Goal: Information Seeking & Learning: Learn about a topic

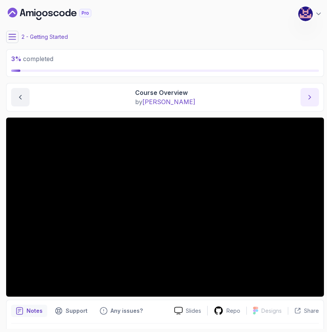
click at [306, 104] on button "next content" at bounding box center [310, 97] width 18 height 18
click at [15, 102] on button "previous content" at bounding box center [20, 97] width 18 height 18
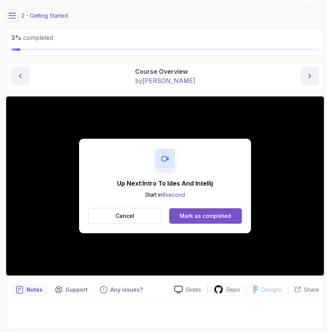
click at [207, 216] on div "Mark as completed" at bounding box center [205, 216] width 51 height 8
click at [231, 217] on button "Mark as completed" at bounding box center [205, 215] width 73 height 15
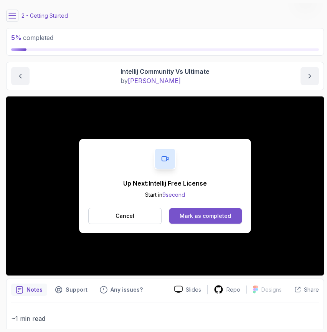
click at [213, 215] on div "Mark as completed" at bounding box center [205, 216] width 51 height 8
click at [187, 211] on button "Mark as completed" at bounding box center [205, 215] width 73 height 15
click at [217, 218] on div "Mark as completed" at bounding box center [205, 216] width 51 height 8
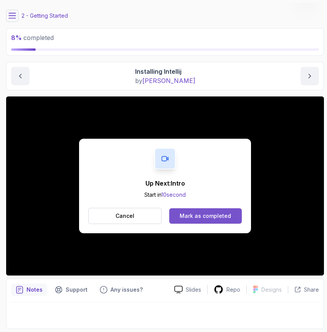
click at [226, 209] on button "Mark as completed" at bounding box center [205, 215] width 73 height 15
click at [210, 217] on div "Mark as completed" at bounding box center [205, 216] width 51 height 8
click at [214, 213] on div "Mark as completed" at bounding box center [205, 216] width 51 height 8
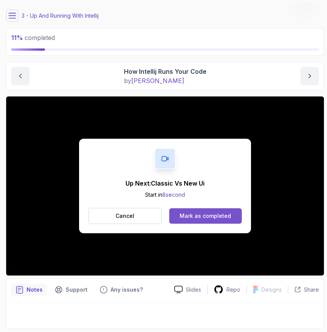
click at [204, 214] on div "Mark as completed" at bounding box center [205, 216] width 51 height 8
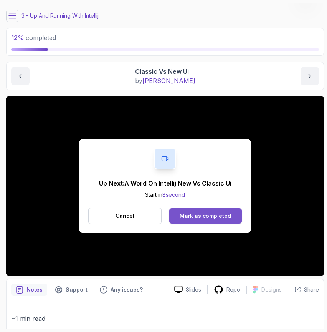
click at [199, 215] on div "Mark as completed" at bounding box center [205, 216] width 51 height 8
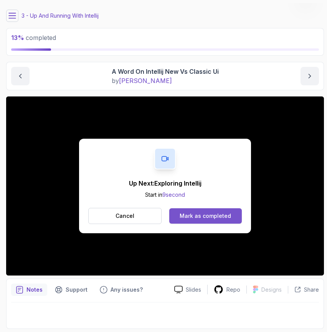
click at [210, 215] on div "Mark as completed" at bounding box center [205, 216] width 51 height 8
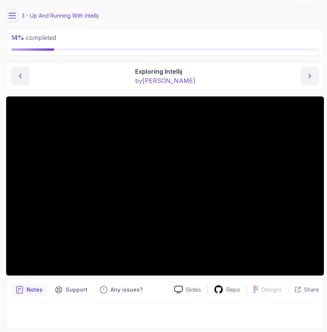
click at [11, 14] on icon at bounding box center [12, 16] width 8 height 8
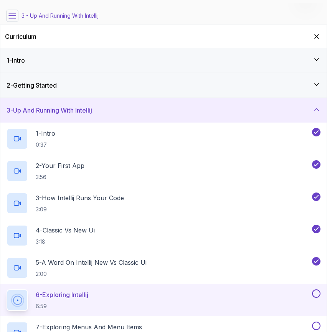
click at [13, 108] on h3 "3 - Up And Running With Intellij" at bounding box center [50, 110] width 86 height 9
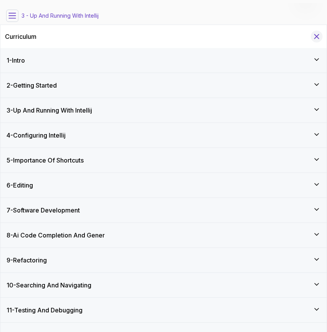
click at [317, 36] on icon "Hide Curriculum for mobile" at bounding box center [317, 37] width 4 height 4
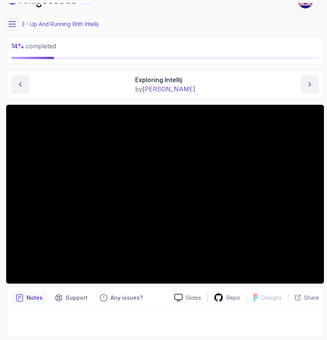
scroll to position [13, 0]
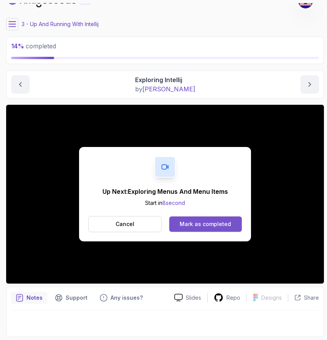
click at [222, 221] on div "Mark as completed" at bounding box center [205, 224] width 51 height 8
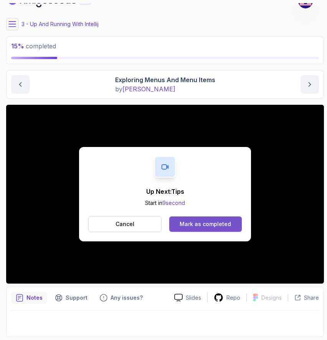
click at [192, 221] on div "Mark as completed" at bounding box center [205, 224] width 51 height 8
click at [197, 226] on div "Mark as completed" at bounding box center [205, 224] width 51 height 8
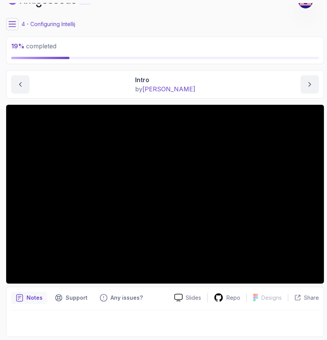
click at [10, 26] on icon at bounding box center [12, 24] width 8 height 8
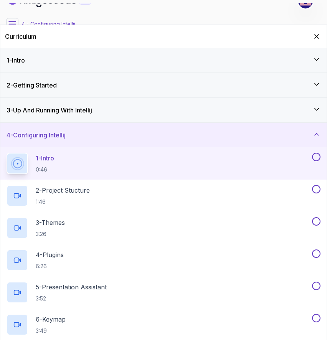
click at [92, 111] on h3 "3 - Up And Running With Intellij" at bounding box center [50, 110] width 86 height 9
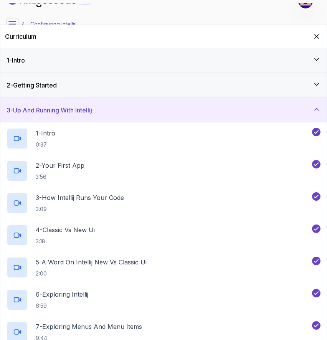
click at [88, 107] on h3 "3 - Up And Running With Intellij" at bounding box center [50, 110] width 86 height 9
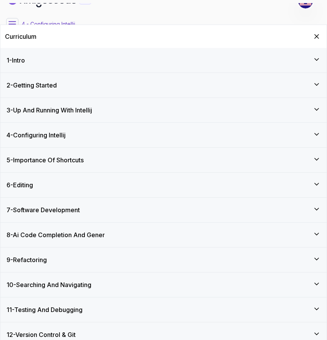
click at [88, 134] on div "4 - Configuring Intellij" at bounding box center [164, 135] width 314 height 9
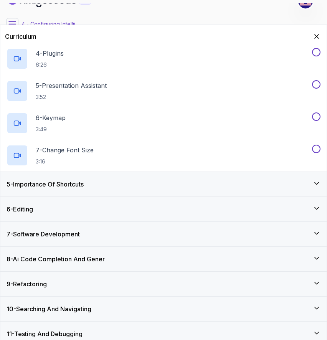
scroll to position [192, 0]
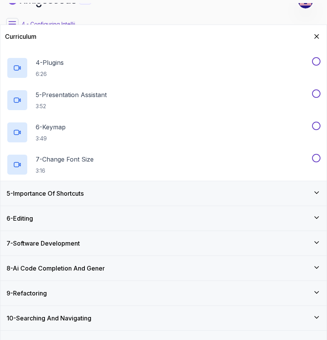
click at [96, 189] on div "5 - Importance Of Shortcuts" at bounding box center [164, 193] width 314 height 9
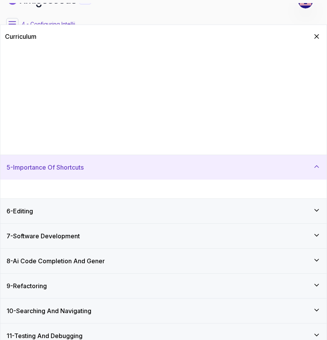
scroll to position [33, 0]
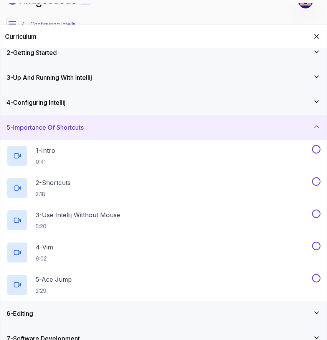
click at [93, 130] on div "5 - Importance Of Shortcuts" at bounding box center [164, 127] width 314 height 9
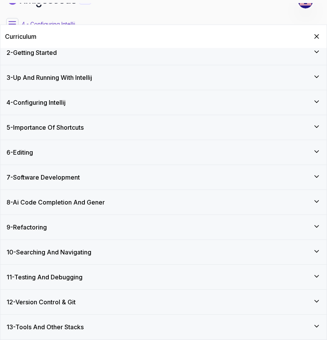
click at [83, 123] on h3 "5 - Importance Of Shortcuts" at bounding box center [45, 127] width 77 height 9
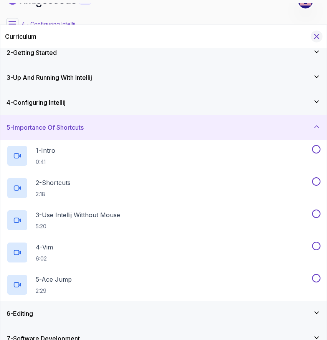
click at [317, 35] on icon "Hide Curriculum for mobile" at bounding box center [317, 37] width 4 height 4
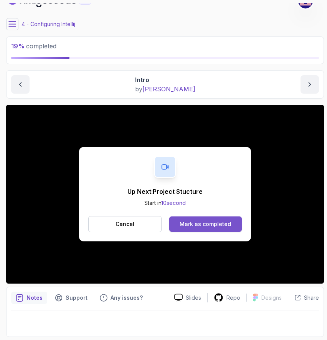
click at [195, 224] on div "Mark as completed" at bounding box center [205, 224] width 51 height 8
click at [206, 224] on div "Mark as completed" at bounding box center [205, 224] width 51 height 8
click at [200, 222] on div "Mark as completed" at bounding box center [205, 224] width 51 height 8
click at [200, 223] on div "Mark as completed" at bounding box center [205, 224] width 51 height 8
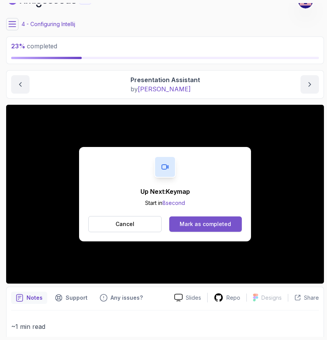
click at [205, 224] on div "Mark as completed" at bounding box center [205, 224] width 51 height 8
click at [204, 222] on div "Mark as completed" at bounding box center [205, 224] width 51 height 8
click at [202, 226] on div "Mark as completed" at bounding box center [205, 224] width 51 height 8
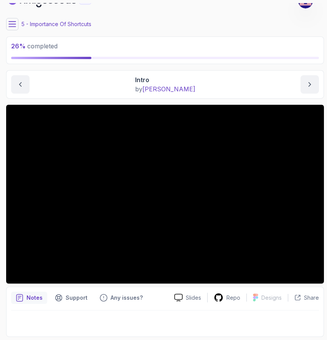
click at [12, 28] on icon at bounding box center [12, 24] width 8 height 8
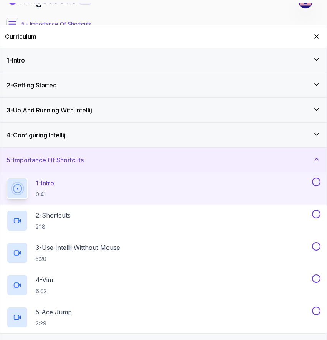
click at [85, 139] on div "4 - Configuring Intellij" at bounding box center [164, 135] width 314 height 9
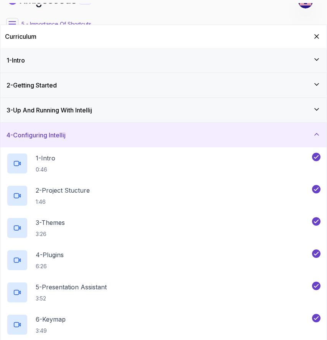
click at [87, 139] on div "4 - Configuring Intellij" at bounding box center [164, 135] width 314 height 9
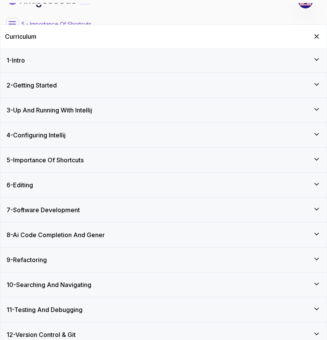
click at [84, 164] on h3 "5 - Importance Of Shortcuts" at bounding box center [45, 159] width 77 height 9
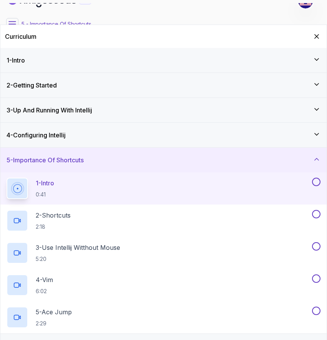
click at [83, 188] on div "1 - Intro 0:41" at bounding box center [159, 188] width 304 height 21
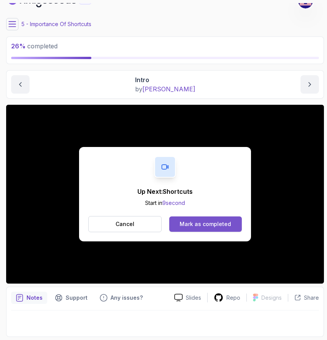
click at [216, 223] on div "Mark as completed" at bounding box center [205, 224] width 51 height 8
click at [211, 223] on div "Mark as completed" at bounding box center [205, 224] width 51 height 8
click at [206, 226] on div "Mark as completed" at bounding box center [205, 224] width 51 height 8
click at [193, 224] on div "Mark as completed" at bounding box center [205, 224] width 51 height 8
click at [207, 222] on div "Mark as completed" at bounding box center [205, 224] width 51 height 8
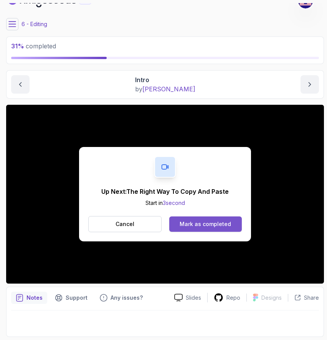
click at [217, 224] on div "Mark as completed" at bounding box center [205, 224] width 51 height 8
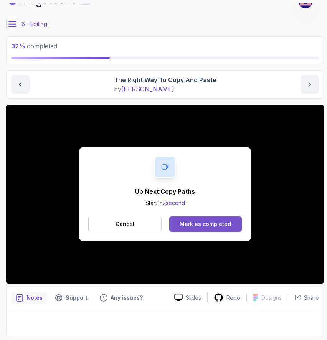
click at [210, 225] on div "Mark as completed" at bounding box center [205, 224] width 51 height 8
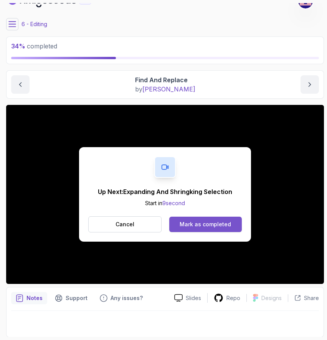
click at [197, 226] on div "Mark as completed" at bounding box center [205, 224] width 51 height 8
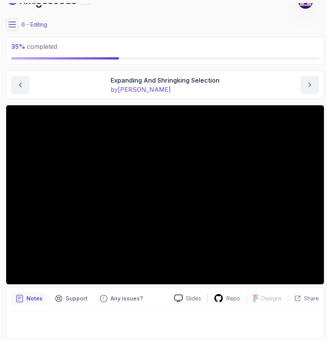
scroll to position [13, 0]
